Goal: Transaction & Acquisition: Purchase product/service

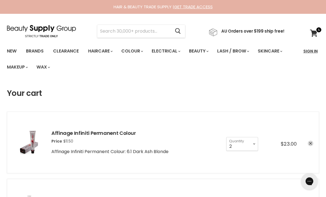
click at [312, 51] on link "Sign In" at bounding box center [310, 51] width 21 height 12
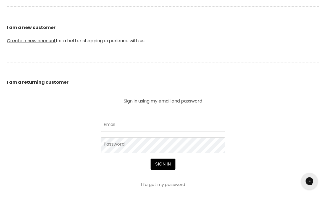
scroll to position [141, 0]
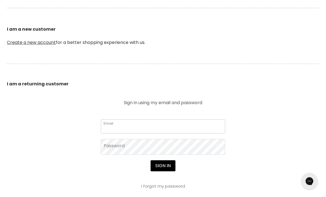
click at [179, 132] on input "Email" at bounding box center [163, 127] width 124 height 14
type input "kristindellaway@gmail.com"
click at [163, 166] on button "Sign in" at bounding box center [163, 165] width 25 height 11
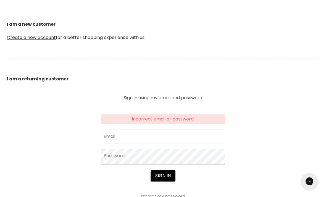
scroll to position [152, 0]
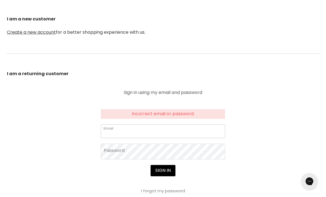
click at [184, 130] on input "Email" at bounding box center [163, 131] width 124 height 14
type input "[EMAIL_ADDRESS][DOMAIN_NAME]"
click at [163, 171] on button "Sign in" at bounding box center [163, 170] width 25 height 11
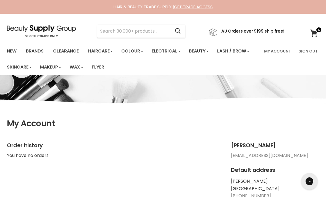
click at [269, 34] on link at bounding box center [246, 31] width 75 height 10
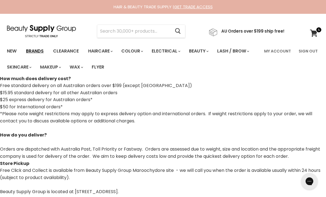
click at [37, 56] on link "Brands" at bounding box center [35, 51] width 26 height 12
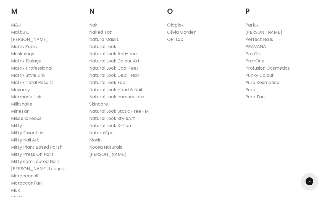
scroll to position [647, 0]
click at [15, 186] on link "Muk" at bounding box center [15, 189] width 9 height 6
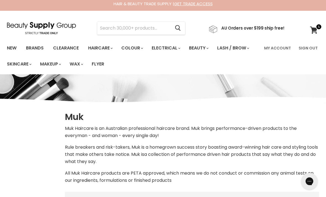
select select "manual"
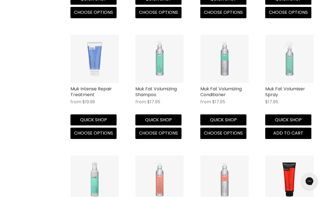
scroll to position [428, 0]
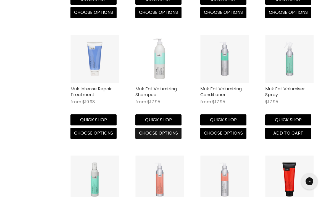
click at [172, 136] on button "Choose options" at bounding box center [158, 133] width 46 height 11
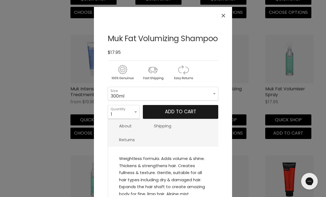
click at [204, 119] on button "Add to cart" at bounding box center [180, 112] width 75 height 14
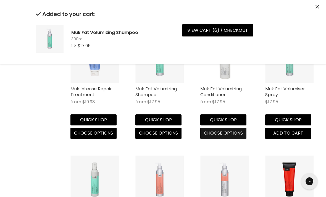
click at [243, 135] on button "Choose options" at bounding box center [223, 133] width 46 height 11
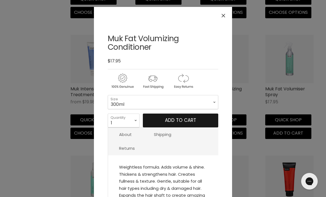
click at [210, 123] on button "Add to cart" at bounding box center [180, 121] width 75 height 14
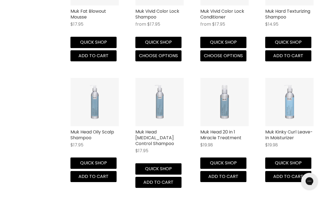
scroll to position [627, 0]
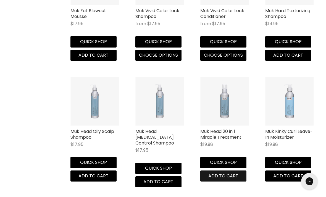
click at [242, 175] on button "Add to cart" at bounding box center [223, 175] width 46 height 11
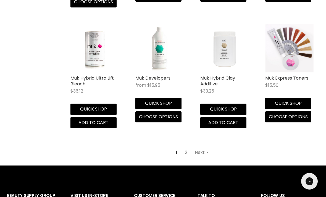
scroll to position [1538, 0]
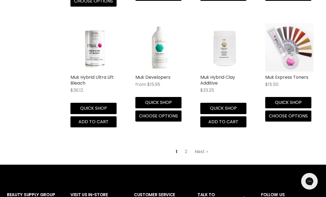
click at [206, 147] on link "Next" at bounding box center [202, 152] width 20 height 10
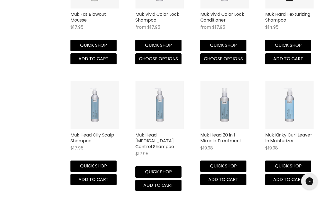
select select "manual"
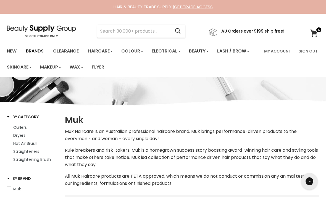
click at [39, 54] on link "Brands" at bounding box center [35, 51] width 26 height 12
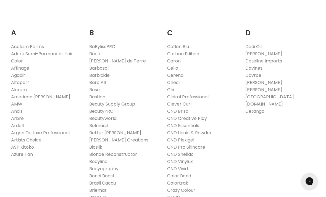
scroll to position [164, 0]
click at [27, 69] on link "Affinage" at bounding box center [20, 68] width 18 height 6
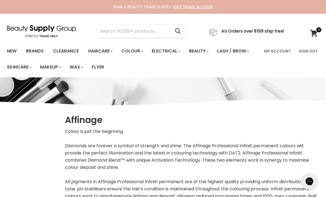
select select "manual"
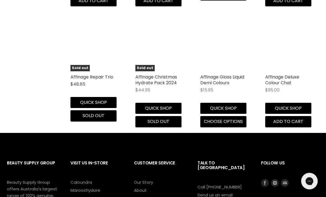
scroll to position [1437, 0]
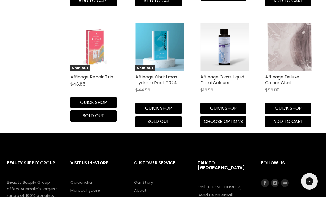
click at [297, 54] on img "Main content" at bounding box center [289, 47] width 44 height 48
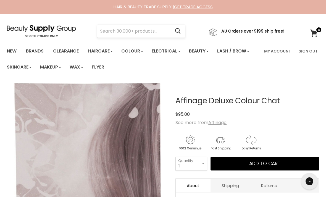
click at [148, 34] on input "Search" at bounding box center [133, 31] width 73 height 13
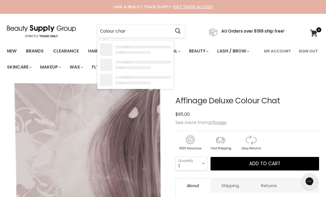
type input "Colour chart"
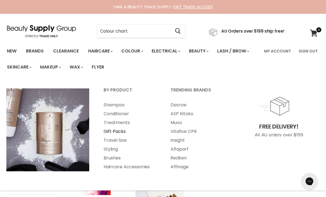
click at [118, 133] on link "Gift Packs" at bounding box center [130, 131] width 66 height 9
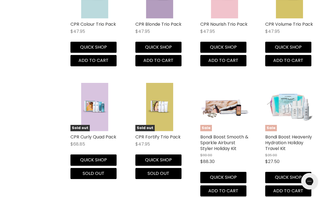
scroll to position [1451, 0]
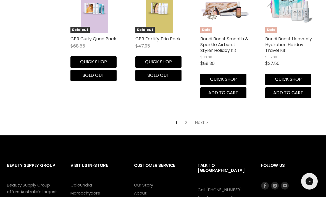
click at [199, 118] on link "Next" at bounding box center [202, 123] width 20 height 10
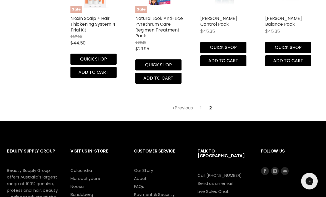
scroll to position [1374, 0]
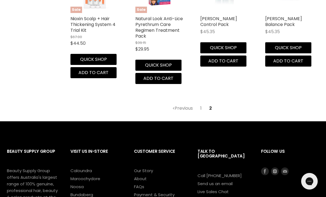
click at [198, 103] on link "1" at bounding box center [200, 108] width 7 height 10
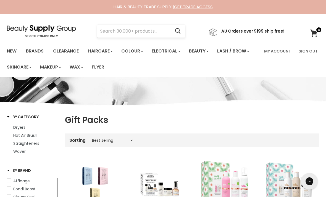
click at [149, 34] on input "Search" at bounding box center [133, 31] width 73 height 13
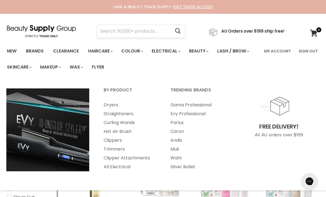
click at [151, 32] on input "Search" at bounding box center [133, 31] width 73 height 13
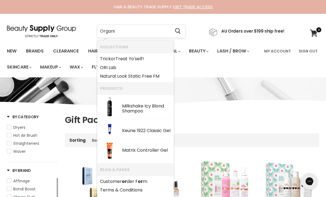
type input "Organic"
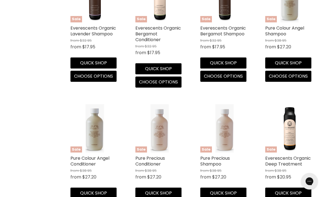
scroll to position [684, 0]
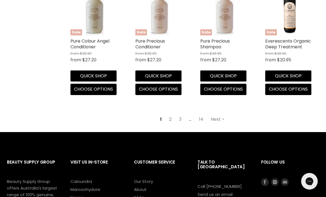
click at [170, 117] on link "2" at bounding box center [170, 119] width 9 height 10
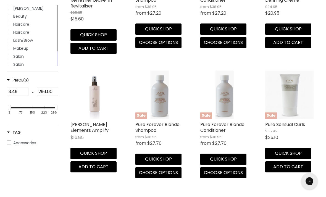
scroll to position [210, 0]
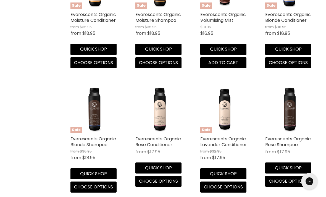
scroll to position [450, 0]
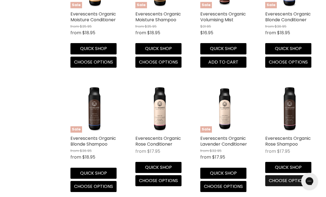
click at [298, 182] on button "Choose options" at bounding box center [288, 180] width 46 height 11
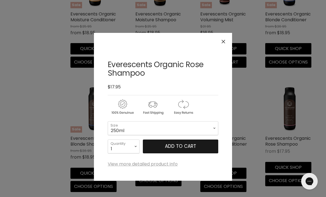
click at [194, 149] on span "Add to cart" at bounding box center [180, 146] width 31 height 7
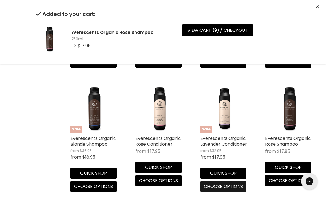
click at [234, 189] on button "Choose options" at bounding box center [223, 186] width 46 height 11
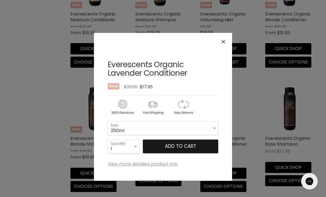
click at [207, 149] on button "Add to cart" at bounding box center [180, 146] width 75 height 14
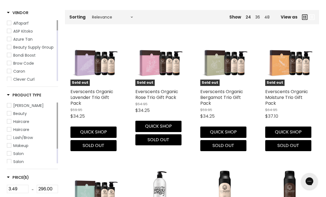
scroll to position [0, 0]
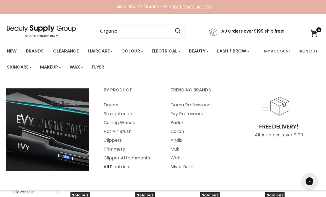
click at [120, 167] on link "All Electrical" at bounding box center [130, 166] width 66 height 9
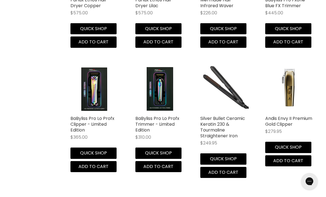
scroll to position [1528, 0]
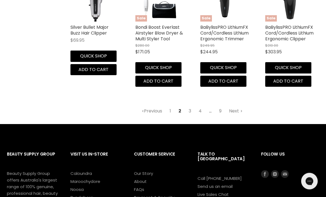
scroll to position [1582, 0]
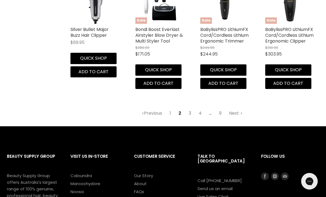
click at [191, 108] on link "3" at bounding box center [190, 113] width 9 height 10
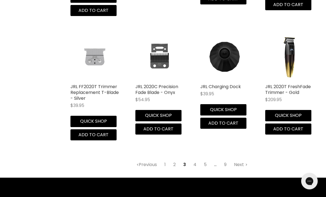
scroll to position [1565, 0]
click at [189, 160] on span "3" at bounding box center [184, 165] width 9 height 10
click at [198, 160] on link "4" at bounding box center [194, 165] width 9 height 10
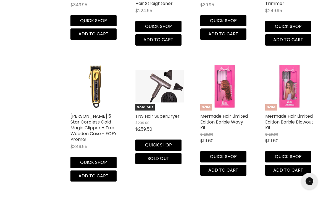
scroll to position [1359, 0]
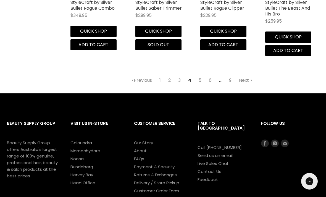
click at [202, 75] on link "5" at bounding box center [200, 80] width 9 height 10
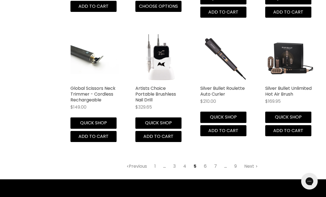
scroll to position [1503, 0]
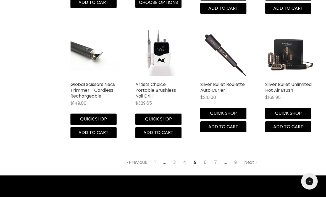
click at [205, 160] on link "6" at bounding box center [205, 162] width 9 height 10
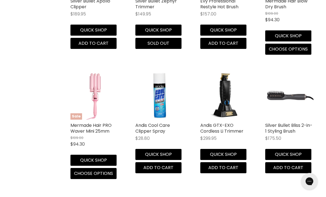
scroll to position [976, 0]
